Goal: Task Accomplishment & Management: Use online tool/utility

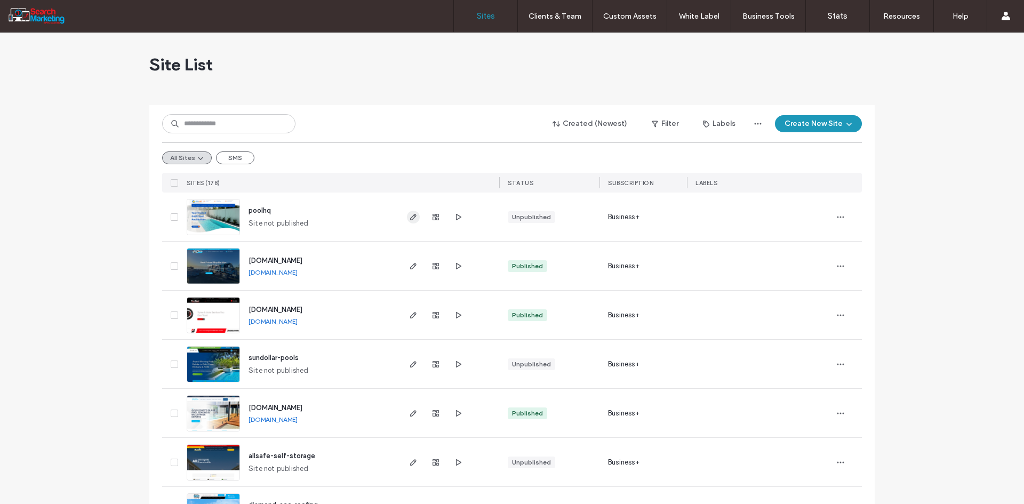
click at [410, 216] on use "button" at bounding box center [413, 217] width 6 height 6
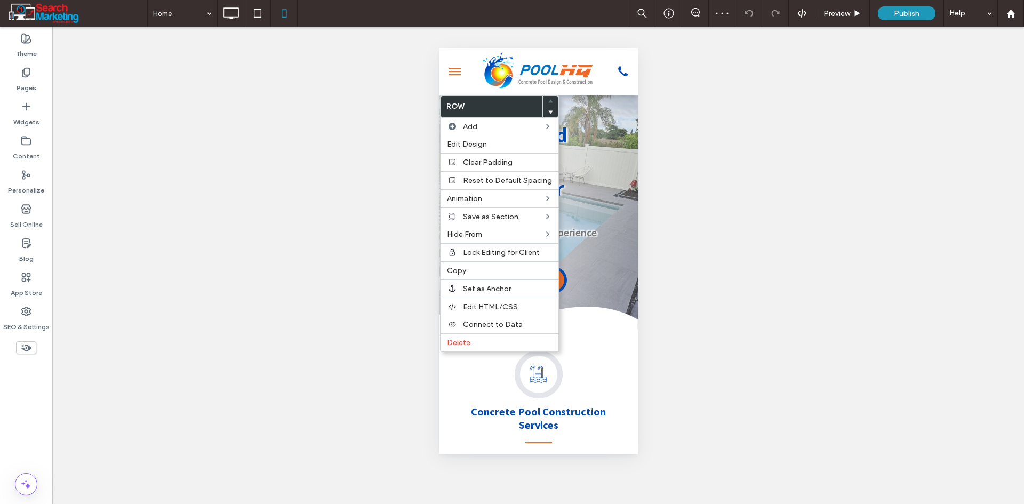
click at [607, 115] on div "Your Trusted Gold Coast Pool Builder With over 30 years of experience in pool c…" at bounding box center [537, 201] width 199 height 212
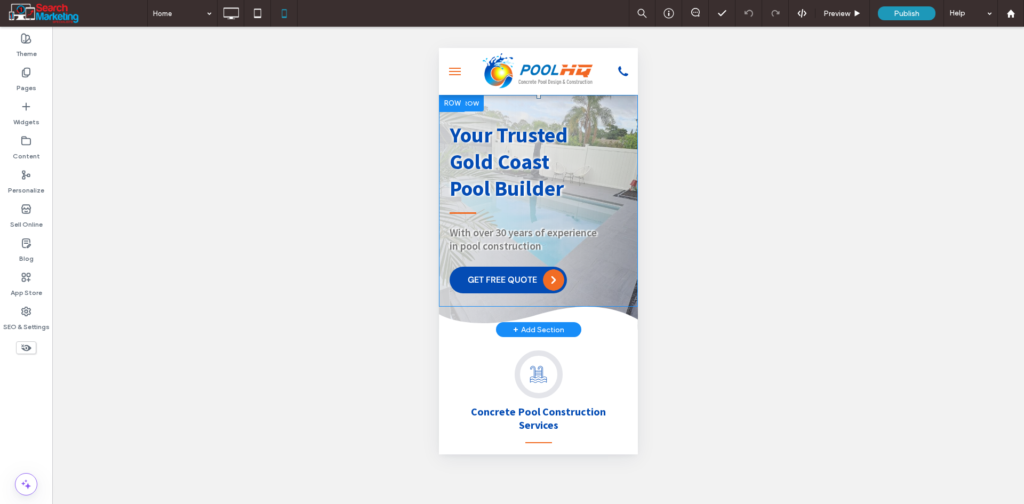
click at [473, 99] on div at bounding box center [460, 103] width 45 height 17
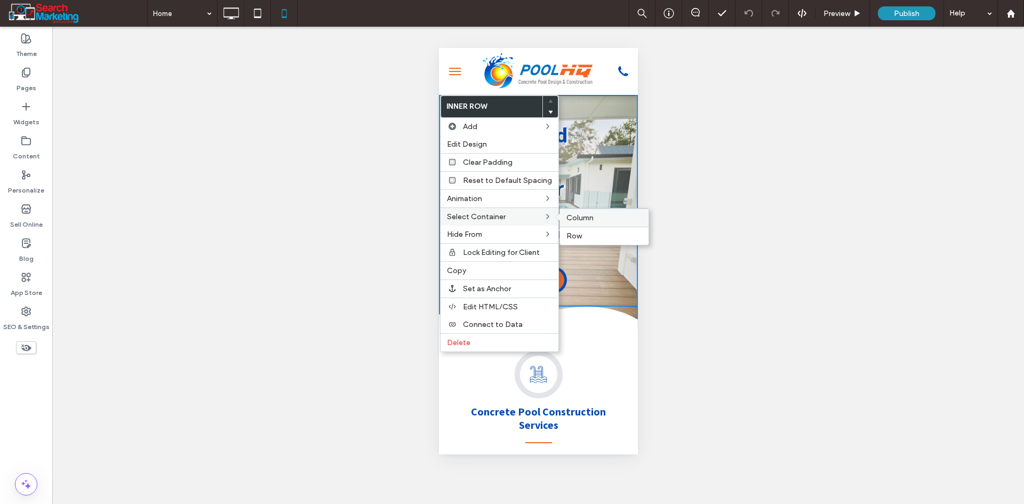
drag, startPoint x: 133, startPoint y: 175, endPoint x: 572, endPoint y: 223, distance: 441.6
click at [572, 223] on div "Column" at bounding box center [604, 218] width 89 height 18
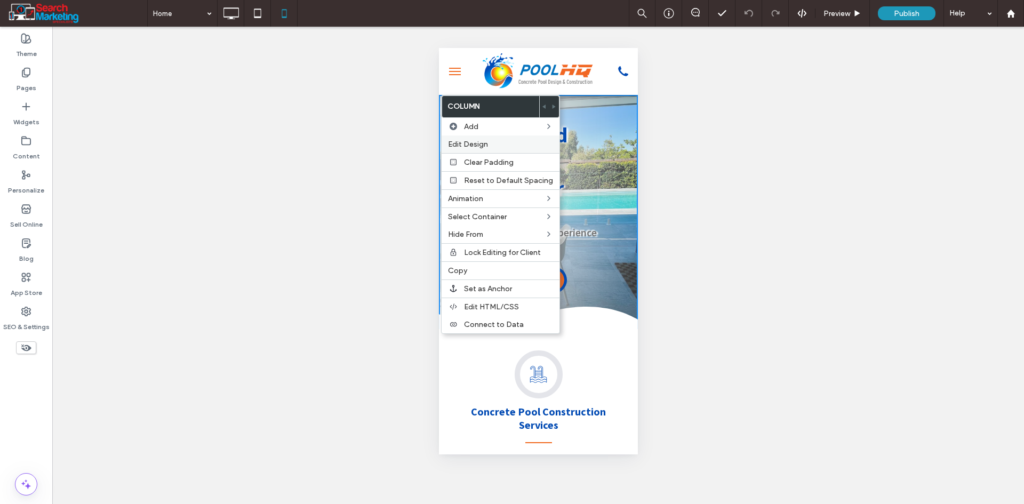
click at [472, 142] on span "Edit Design" at bounding box center [468, 144] width 40 height 9
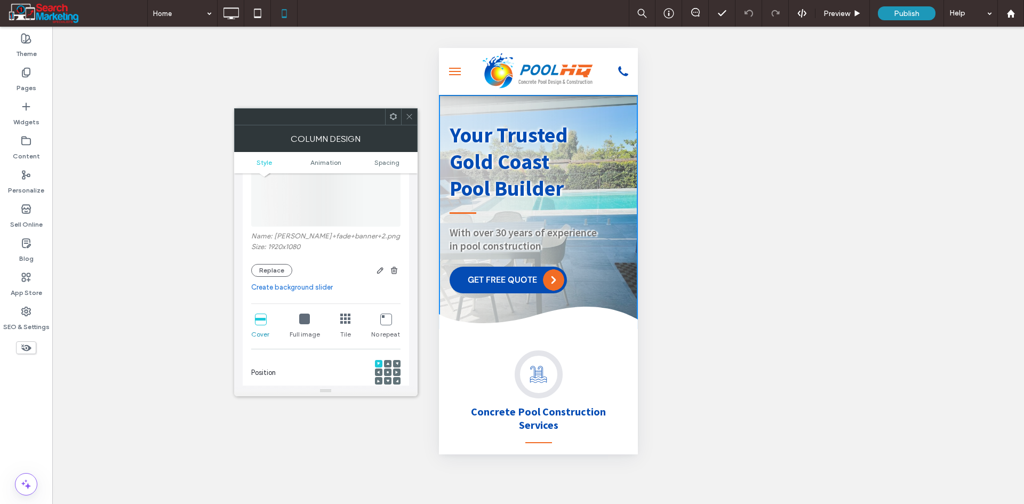
scroll to position [213, 0]
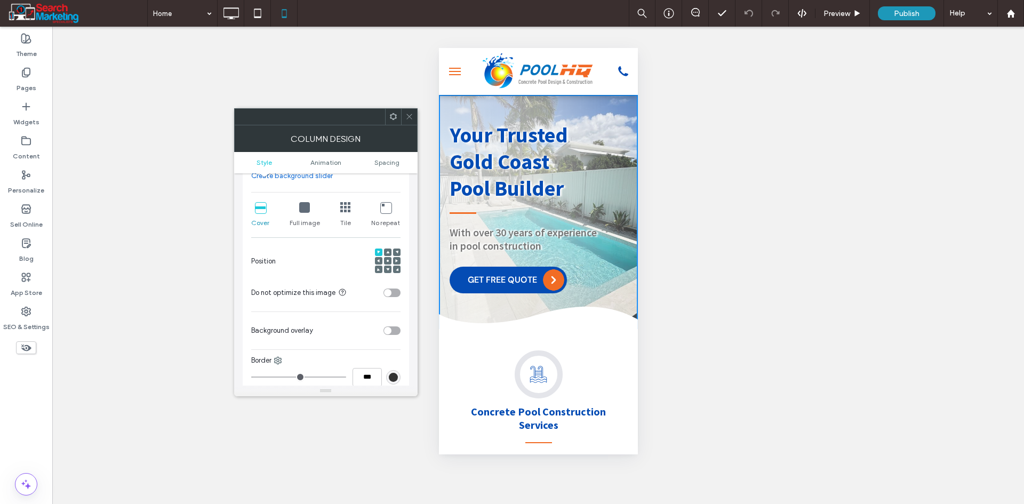
click at [389, 261] on div at bounding box center [387, 260] width 7 height 7
click at [386, 263] on span at bounding box center [387, 260] width 3 height 7
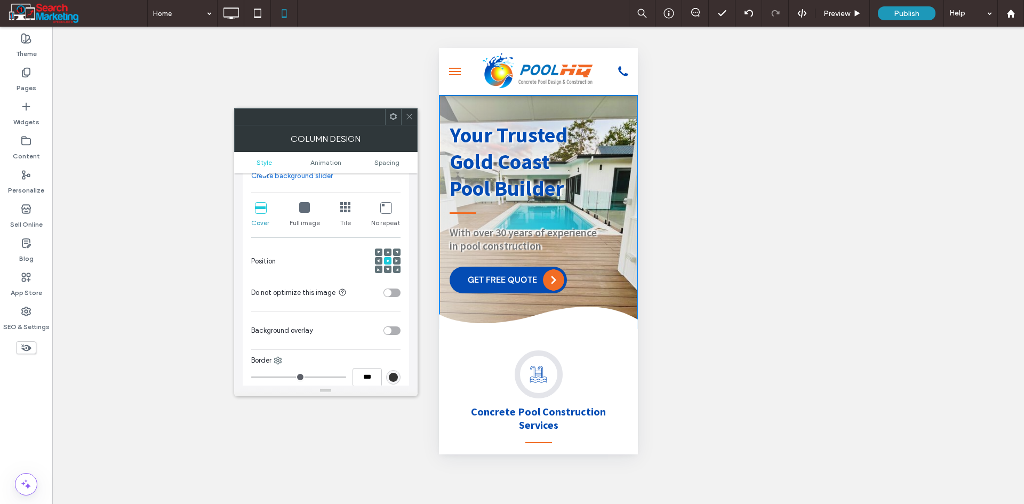
click at [403, 119] on div at bounding box center [409, 117] width 16 height 16
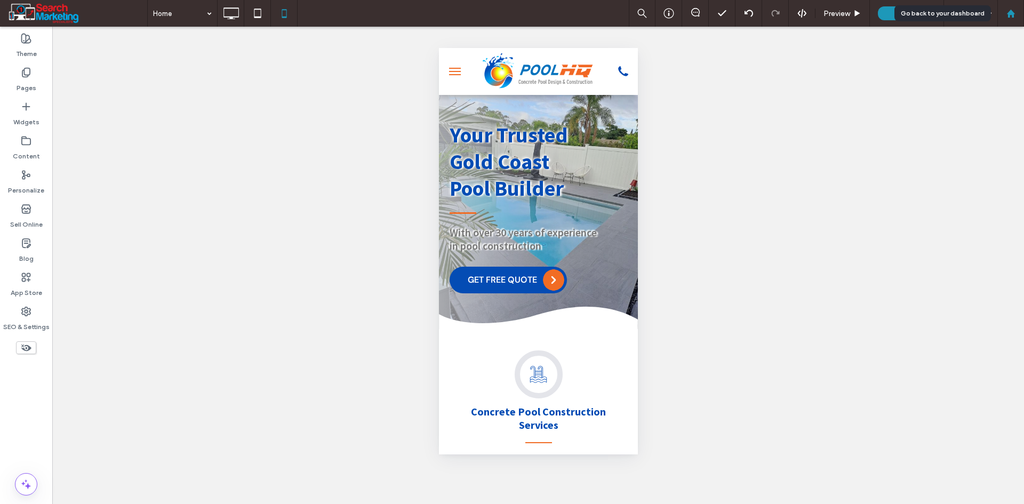
click at [1013, 17] on use at bounding box center [1011, 13] width 8 height 8
